Goal: Check status: Check status

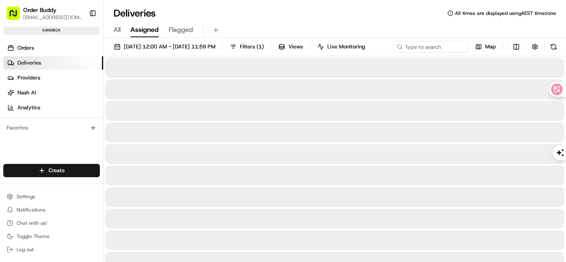
click at [141, 33] on span "Assigned" at bounding box center [144, 30] width 28 height 10
click at [118, 32] on span "All" at bounding box center [116, 30] width 7 height 10
